Goal: Task Accomplishment & Management: Use online tool/utility

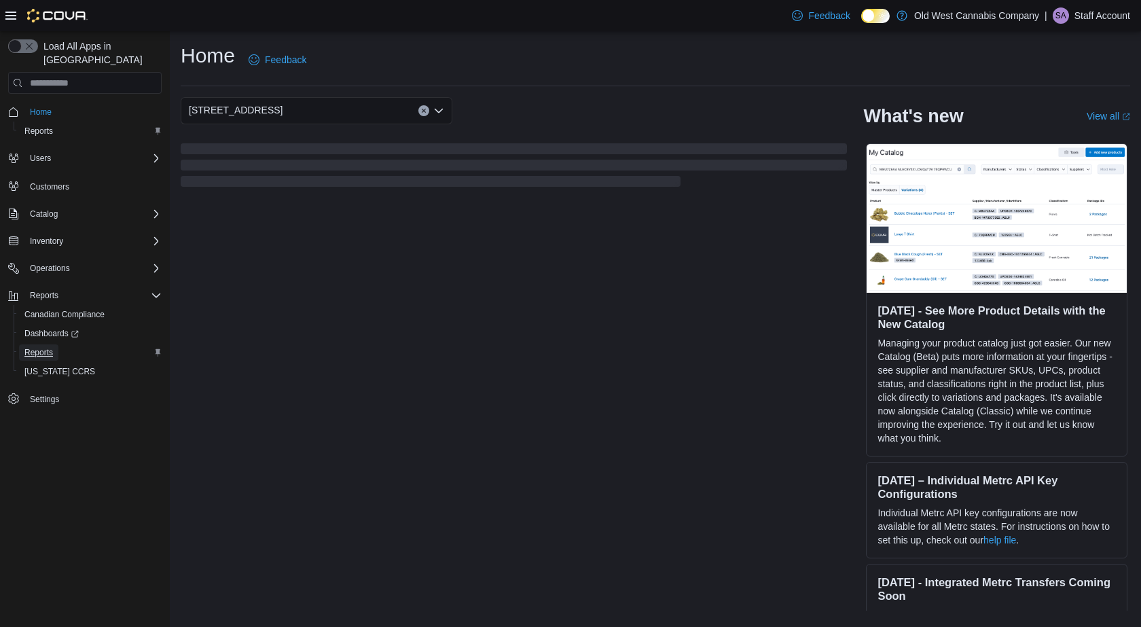
click at [43, 347] on span "Reports" at bounding box center [38, 352] width 29 height 11
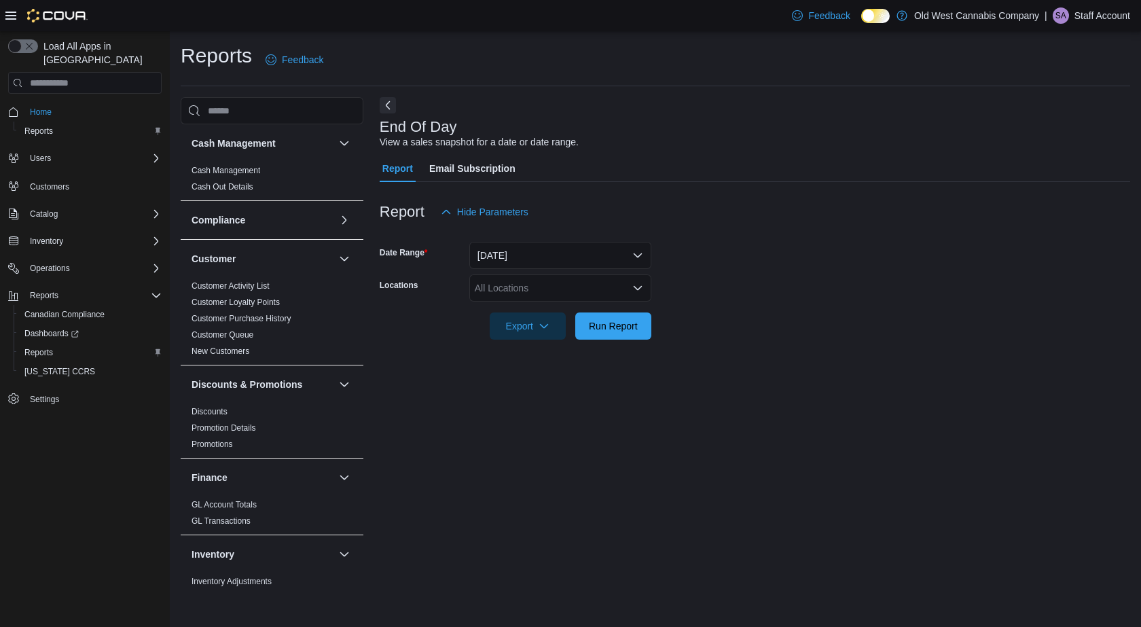
click at [634, 285] on icon "Open list of options" at bounding box center [637, 287] width 11 height 11
click at [586, 323] on button "215 King Street East" at bounding box center [560, 331] width 182 height 20
click at [598, 332] on span "Run Report" at bounding box center [613, 325] width 49 height 14
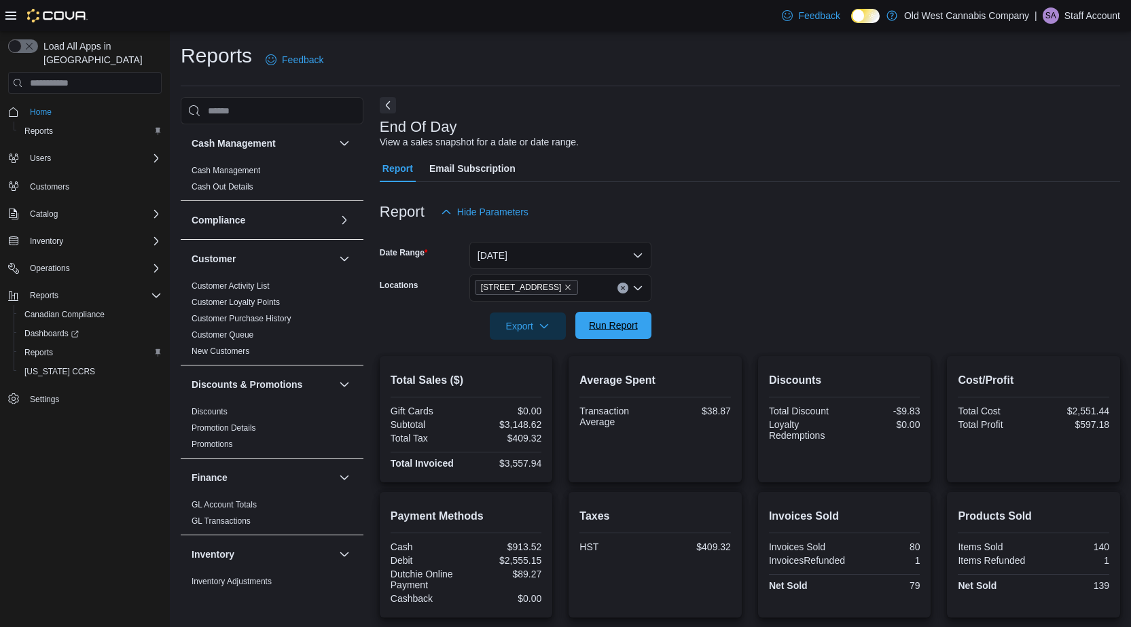
click at [617, 327] on span "Run Report" at bounding box center [613, 325] width 49 height 14
click at [615, 326] on span "Run Report" at bounding box center [613, 325] width 49 height 14
click at [617, 328] on span "Run Report" at bounding box center [613, 325] width 49 height 14
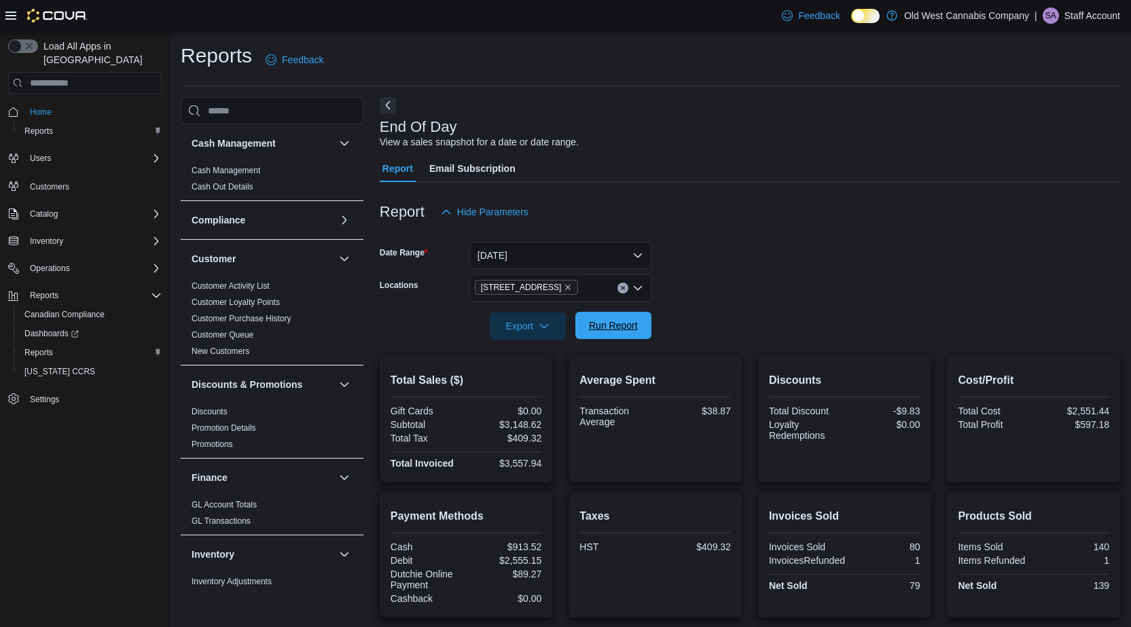
click at [617, 328] on span "Run Report" at bounding box center [613, 325] width 49 height 14
click at [616, 324] on span "Run Report" at bounding box center [613, 325] width 49 height 14
click at [629, 323] on span "Run Report" at bounding box center [613, 325] width 49 height 14
click at [615, 337] on span "Run Report" at bounding box center [613, 325] width 60 height 27
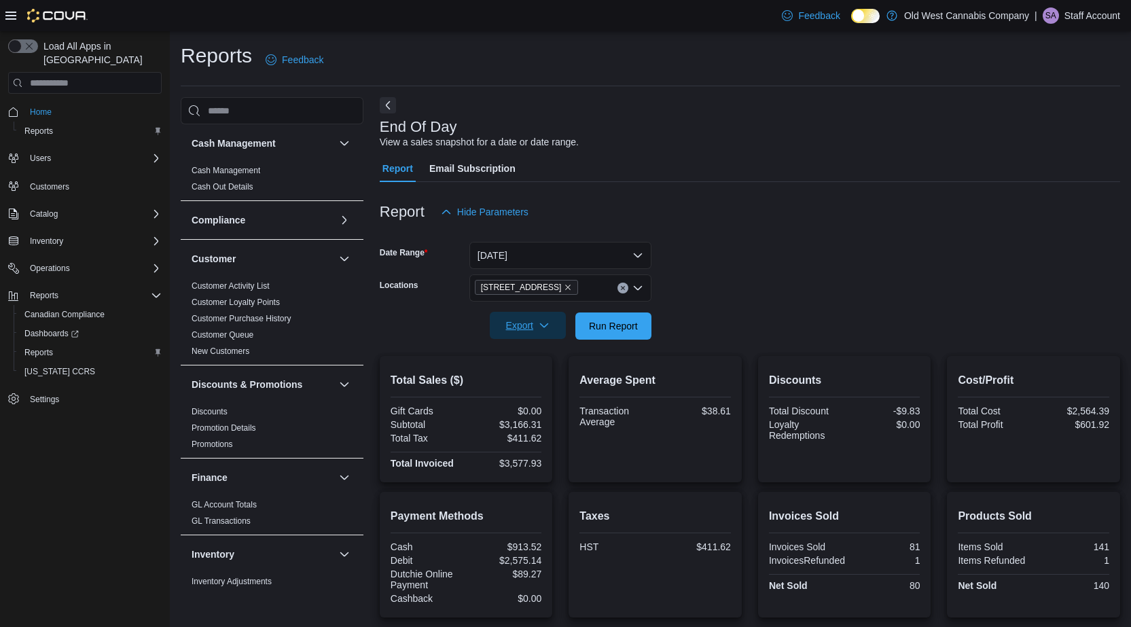
click at [548, 327] on icon "button" at bounding box center [544, 325] width 11 height 11
click at [520, 378] on span "Export to Pdf" at bounding box center [529, 380] width 61 height 11
click at [651, 322] on button "Run Report" at bounding box center [613, 325] width 76 height 27
click at [634, 329] on span "Run Report" at bounding box center [613, 325] width 49 height 14
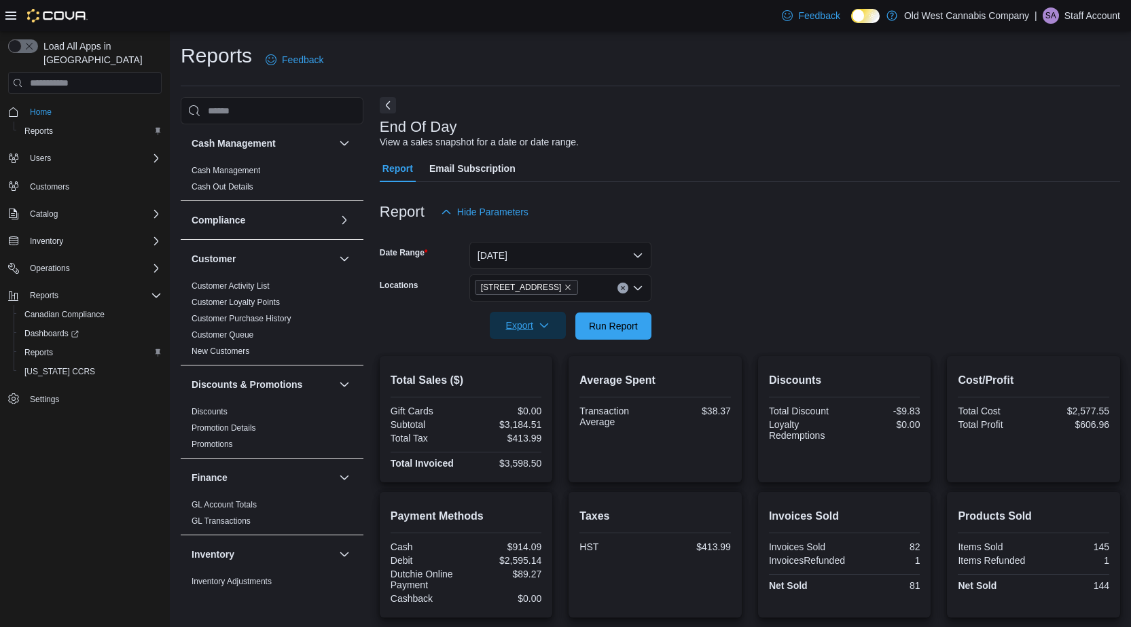
click at [547, 327] on icon "button" at bounding box center [544, 325] width 11 height 11
click at [524, 390] on button "Export to Pdf" at bounding box center [529, 380] width 77 height 27
